Goal: Check status: Check status

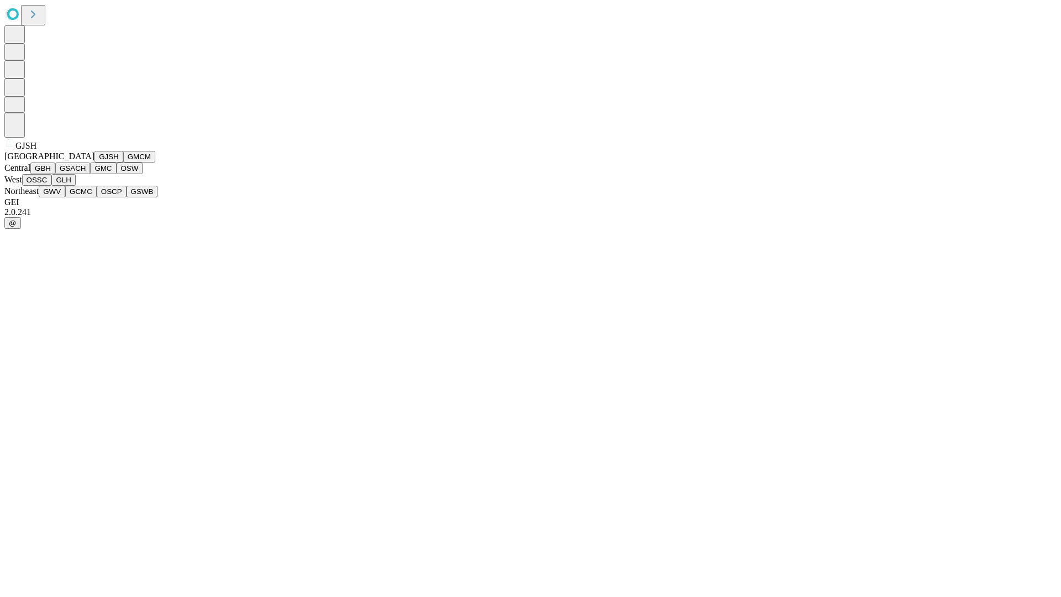
click at [95, 163] on button "GJSH" at bounding box center [109, 157] width 29 height 12
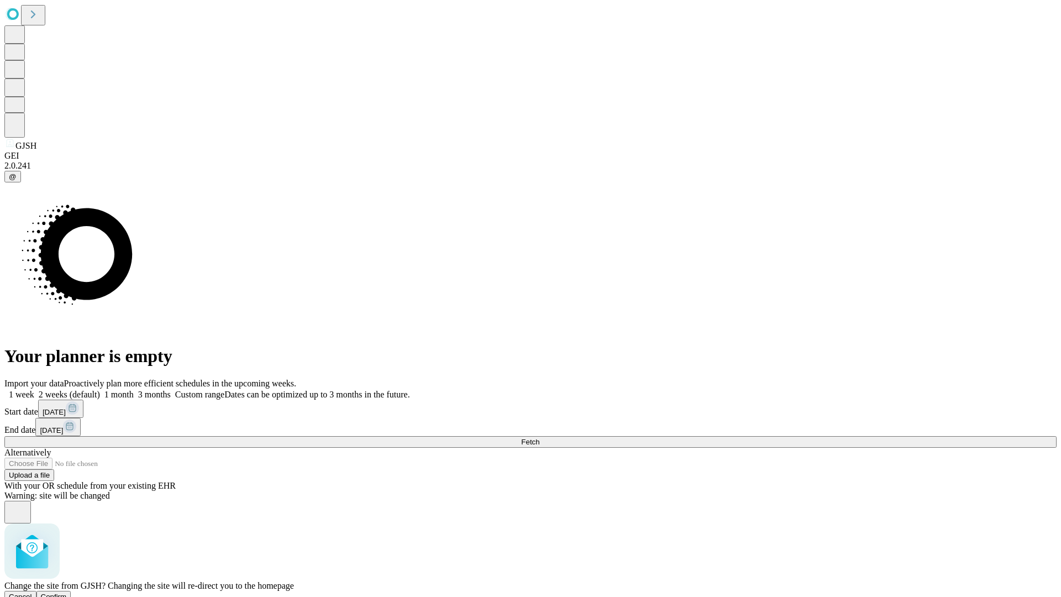
click at [67, 593] on span "Confirm" at bounding box center [54, 597] width 26 height 8
click at [134, 390] on label "1 month" at bounding box center [117, 394] width 34 height 9
click at [540, 438] on span "Fetch" at bounding box center [530, 442] width 18 height 8
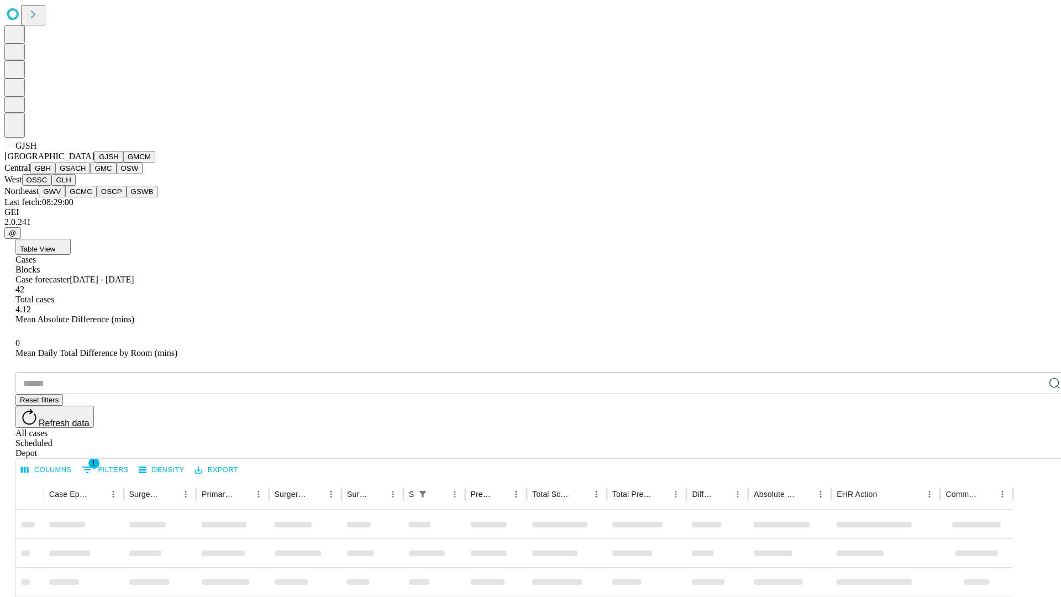
click at [123, 163] on button "GMCM" at bounding box center [139, 157] width 32 height 12
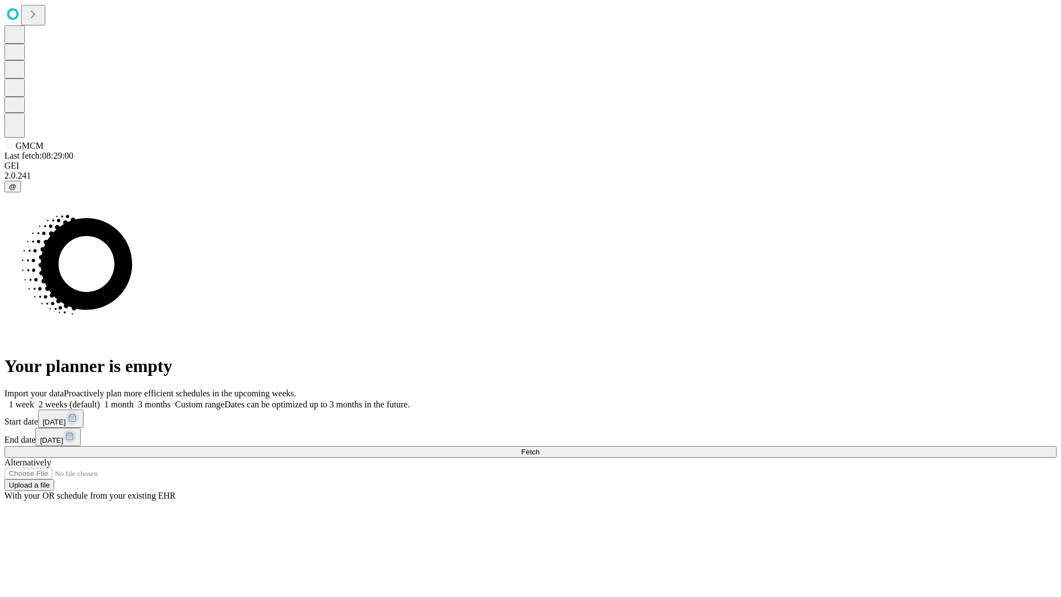
click at [540, 448] on span "Fetch" at bounding box center [530, 452] width 18 height 8
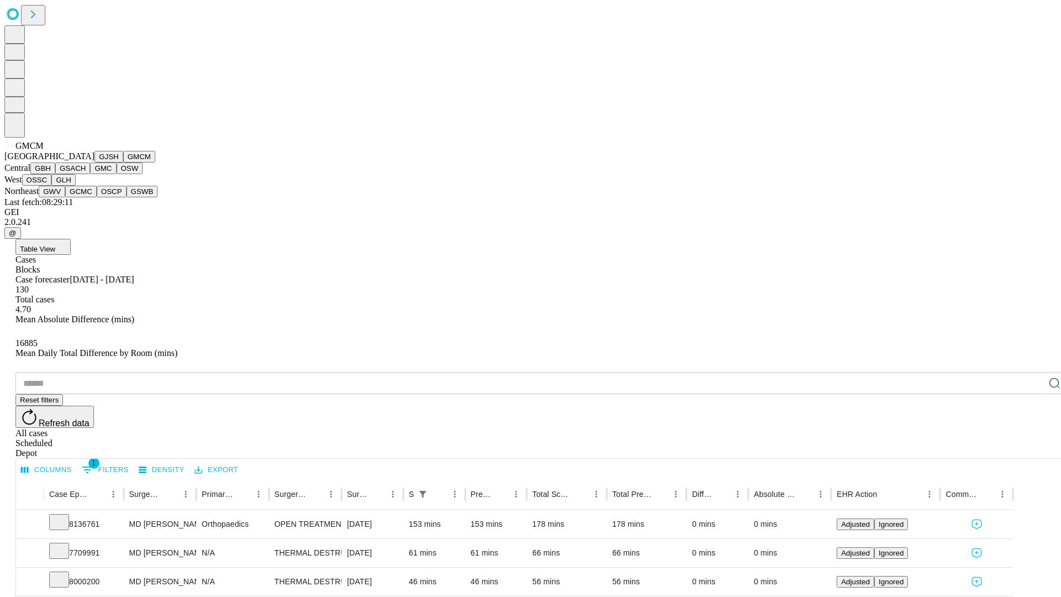
click at [55, 174] on button "GBH" at bounding box center [42, 169] width 25 height 12
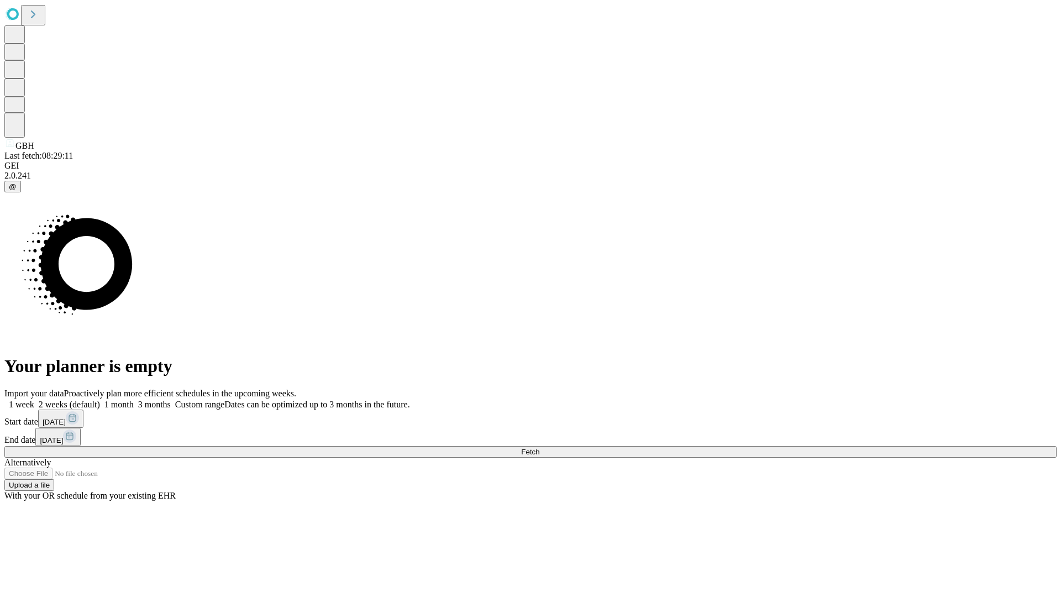
click at [540, 448] on span "Fetch" at bounding box center [530, 452] width 18 height 8
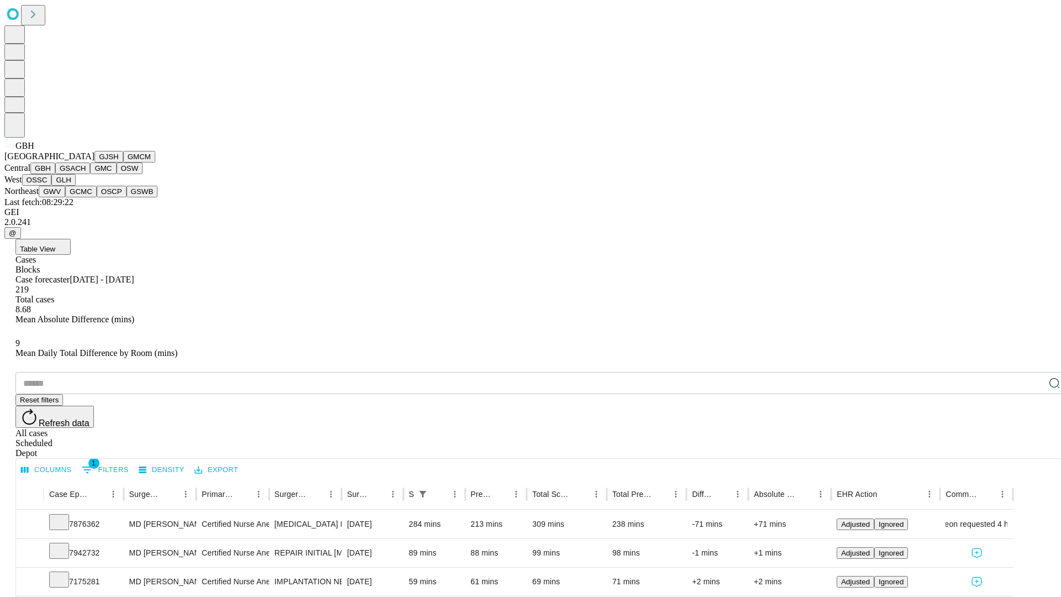
click at [86, 174] on button "GSACH" at bounding box center [72, 169] width 35 height 12
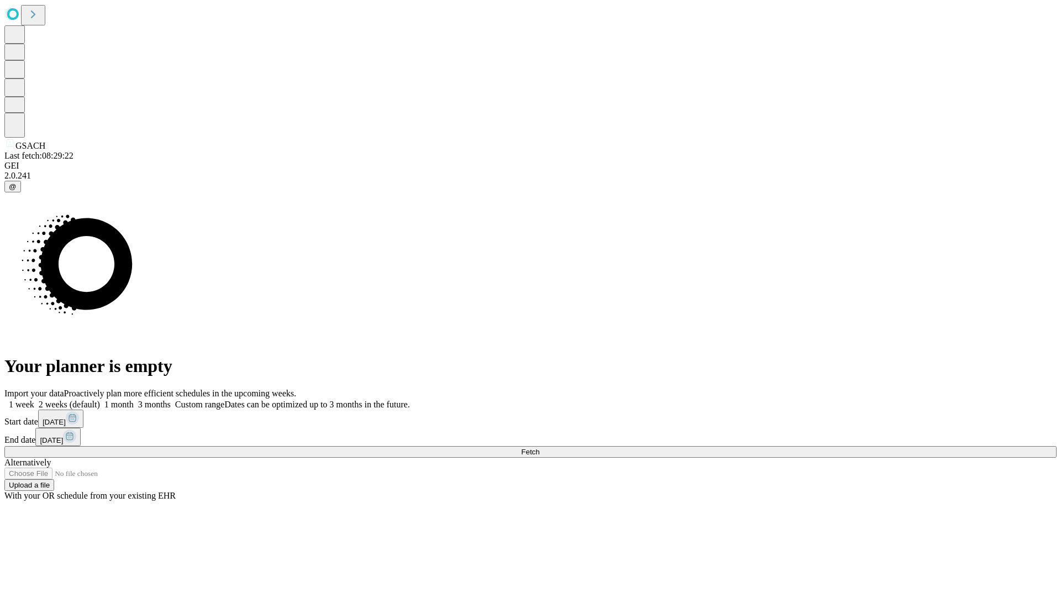
click at [134, 400] on label "1 month" at bounding box center [117, 404] width 34 height 9
click at [540, 448] on span "Fetch" at bounding box center [530, 452] width 18 height 8
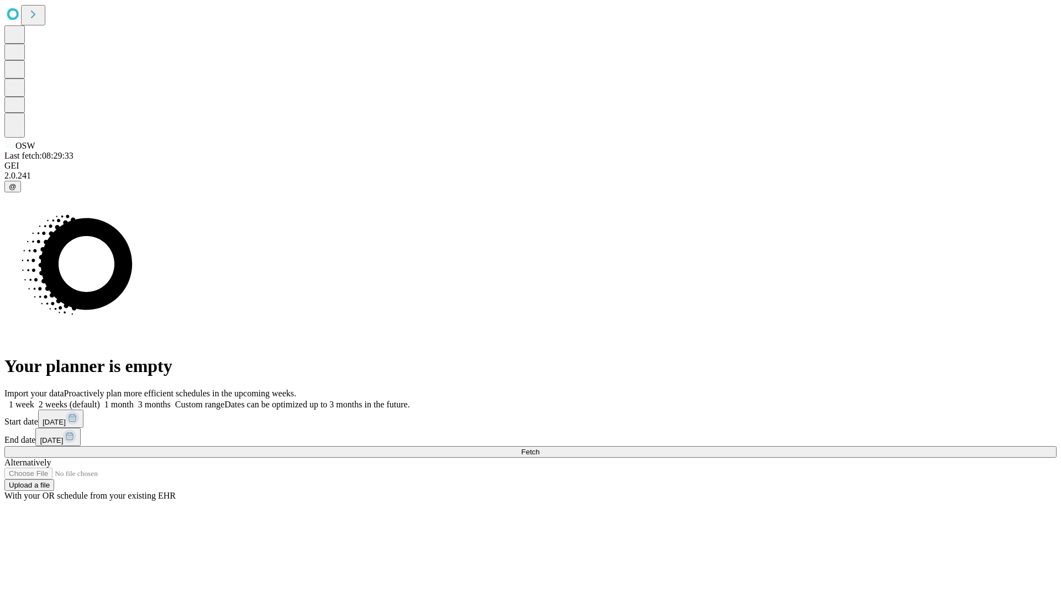
click at [134, 400] on label "1 month" at bounding box center [117, 404] width 34 height 9
click at [540, 448] on span "Fetch" at bounding box center [530, 452] width 18 height 8
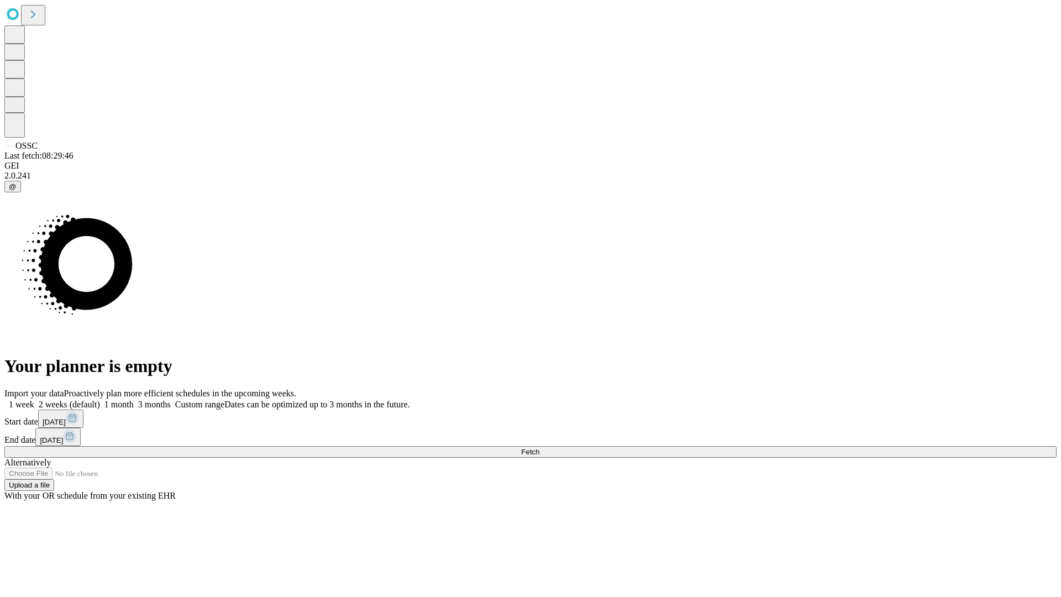
click at [134, 400] on label "1 month" at bounding box center [117, 404] width 34 height 9
click at [540, 448] on span "Fetch" at bounding box center [530, 452] width 18 height 8
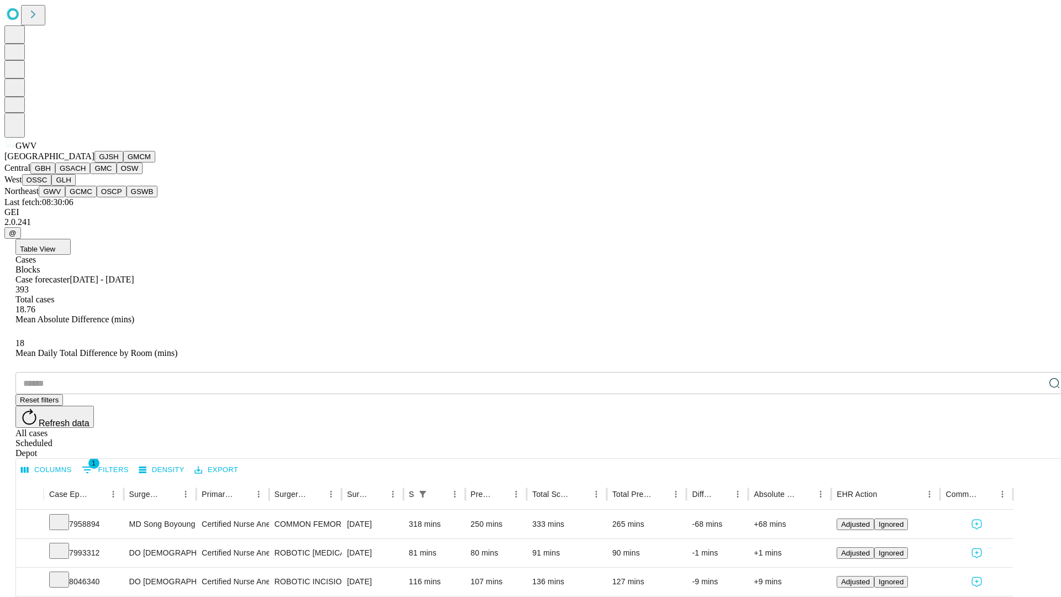
click at [86, 197] on button "GCMC" at bounding box center [81, 192] width 32 height 12
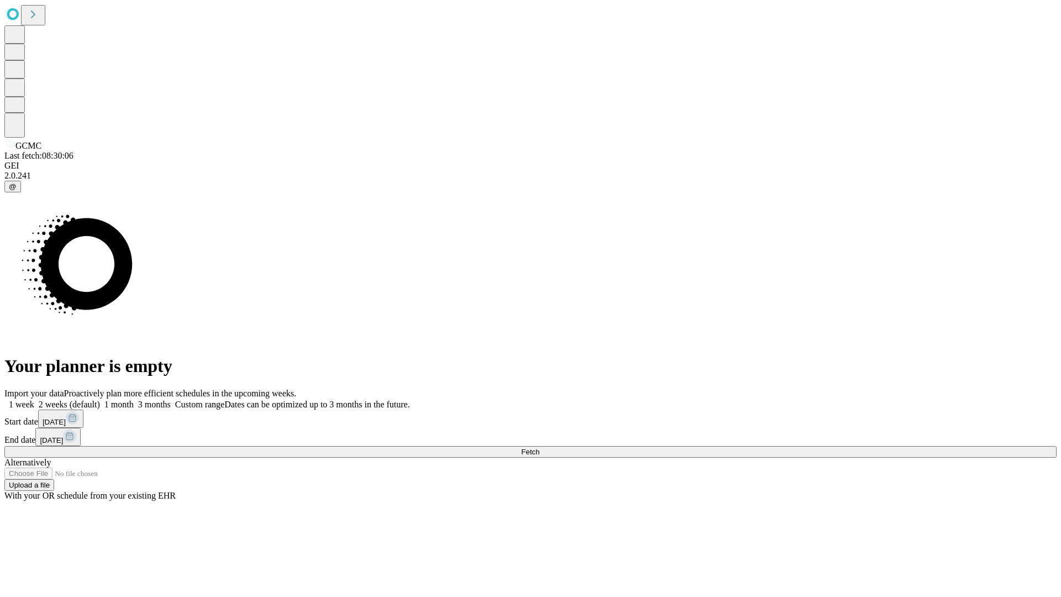
click at [134, 400] on label "1 month" at bounding box center [117, 404] width 34 height 9
click at [540, 448] on span "Fetch" at bounding box center [530, 452] width 18 height 8
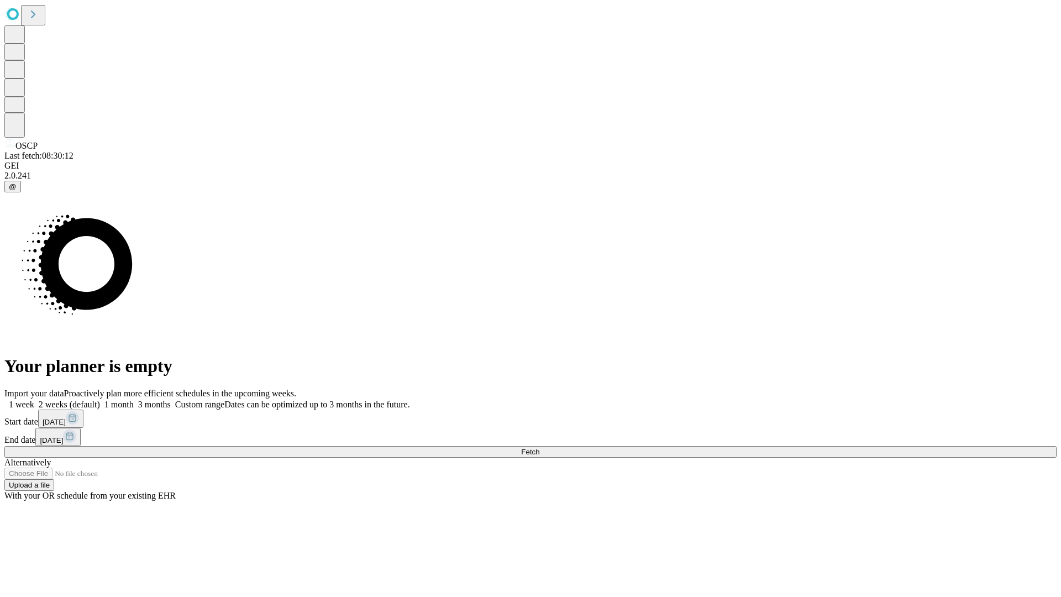
click at [134, 400] on label "1 month" at bounding box center [117, 404] width 34 height 9
click at [540, 448] on span "Fetch" at bounding box center [530, 452] width 18 height 8
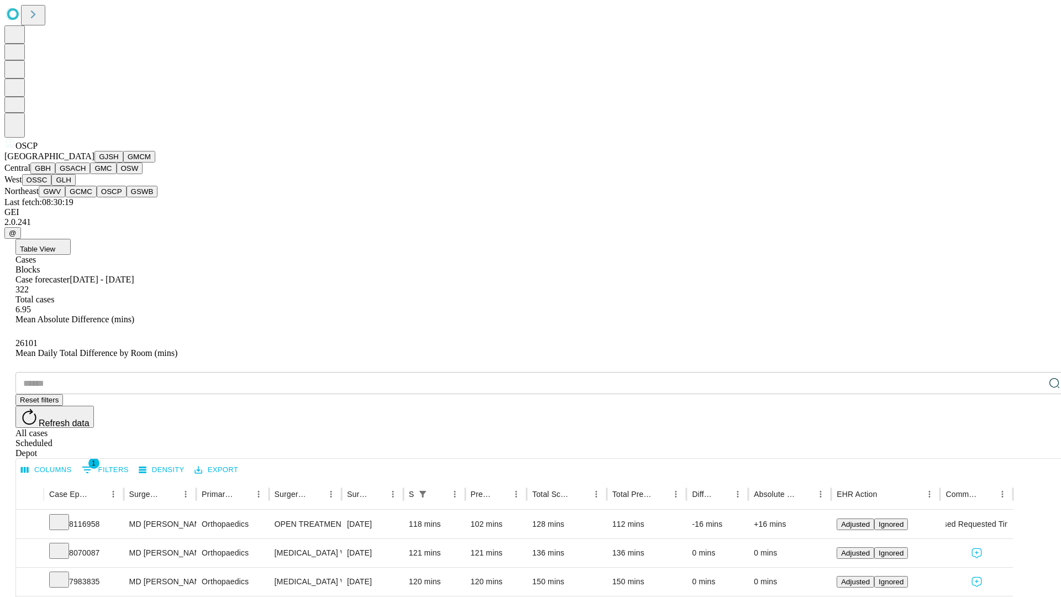
click at [127, 197] on button "GSWB" at bounding box center [143, 192] width 32 height 12
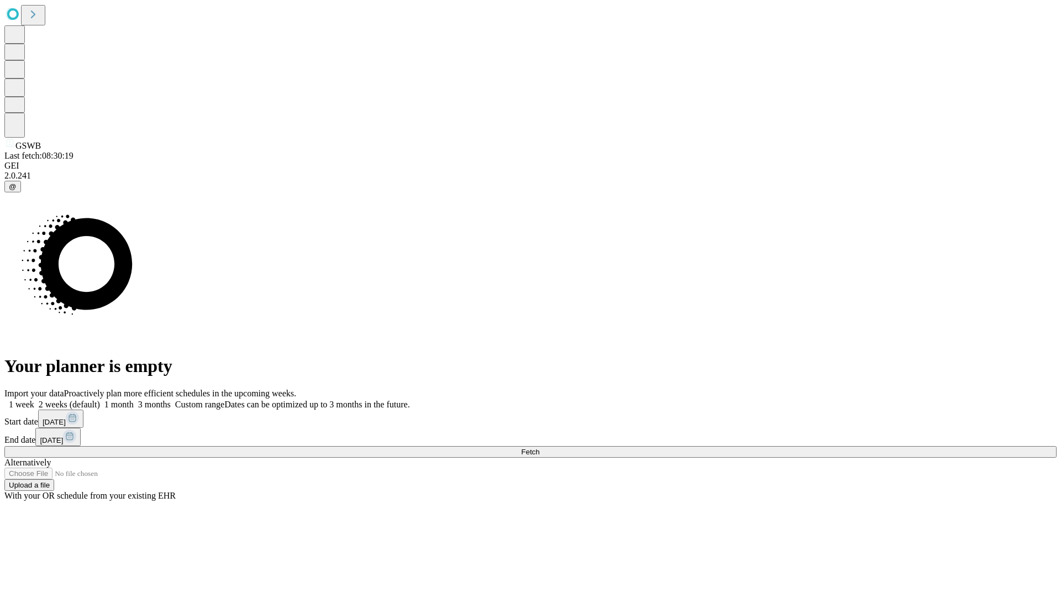
click at [540, 448] on span "Fetch" at bounding box center [530, 452] width 18 height 8
